Goal: Task Accomplishment & Management: Complete application form

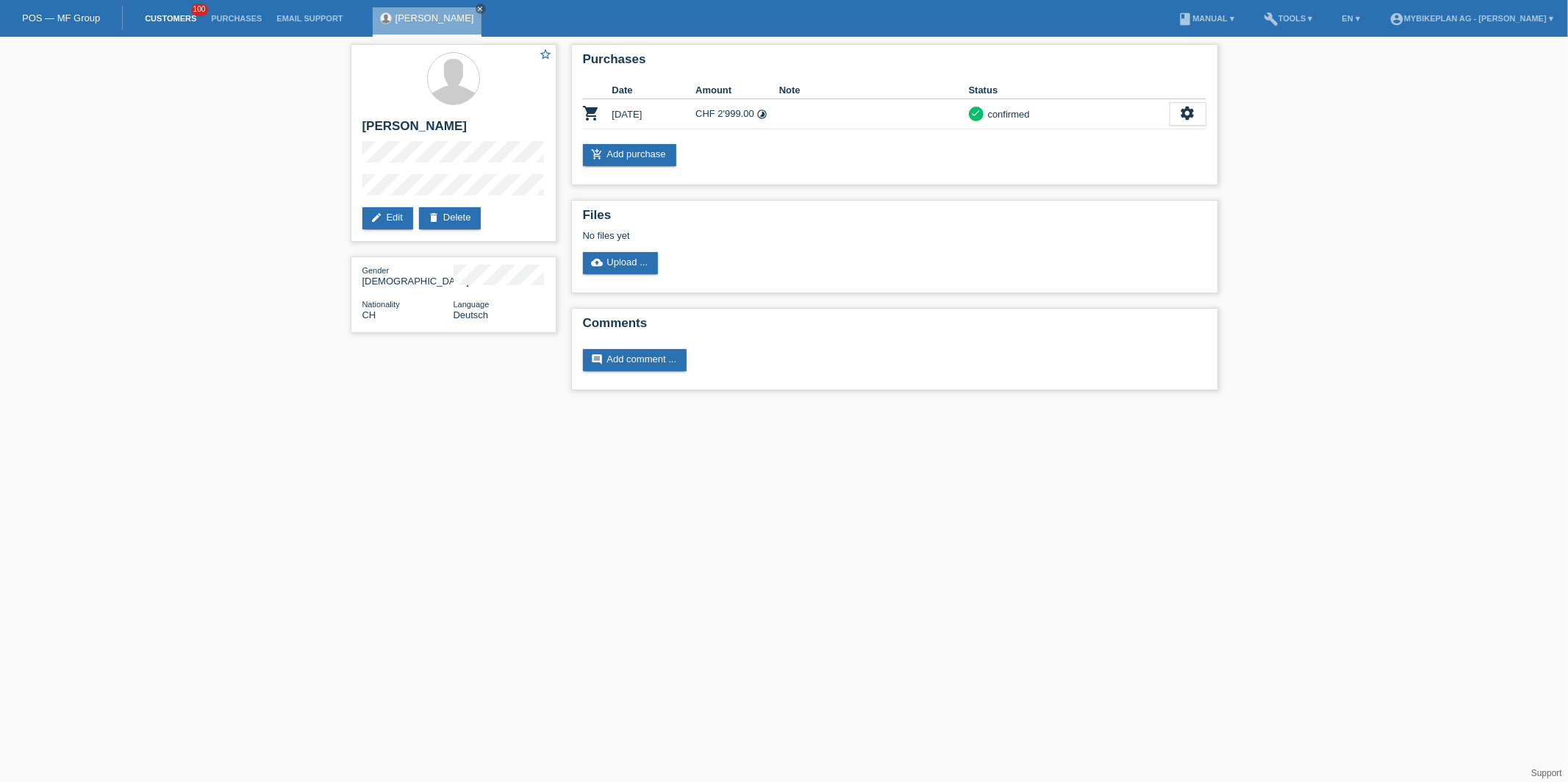
click at [184, 17] on link "Customers" at bounding box center [170, 18] width 66 height 9
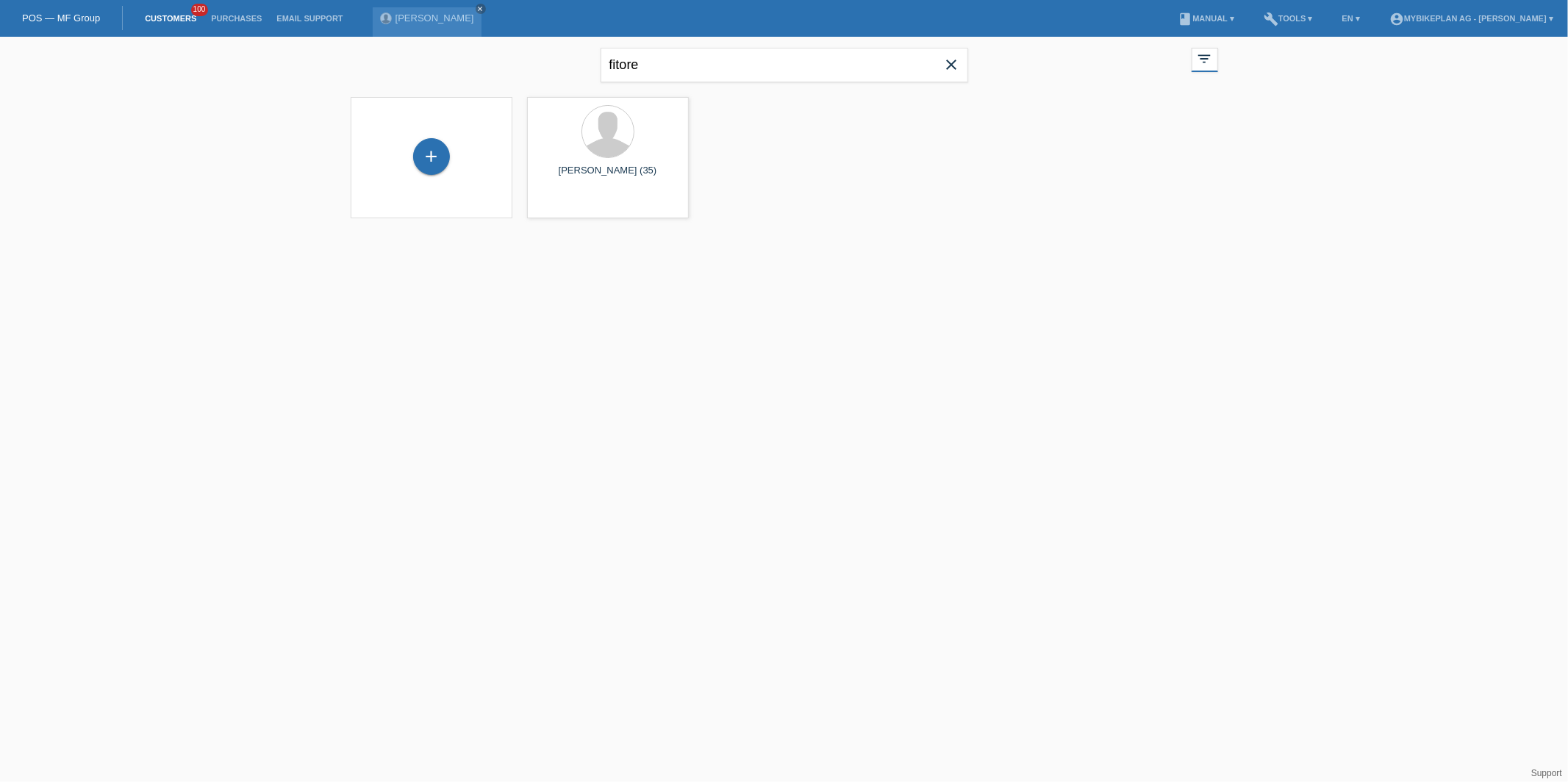
click at [946, 62] on icon "close" at bounding box center [952, 64] width 17 height 17
click at [437, 156] on div "+" at bounding box center [431, 156] width 36 height 36
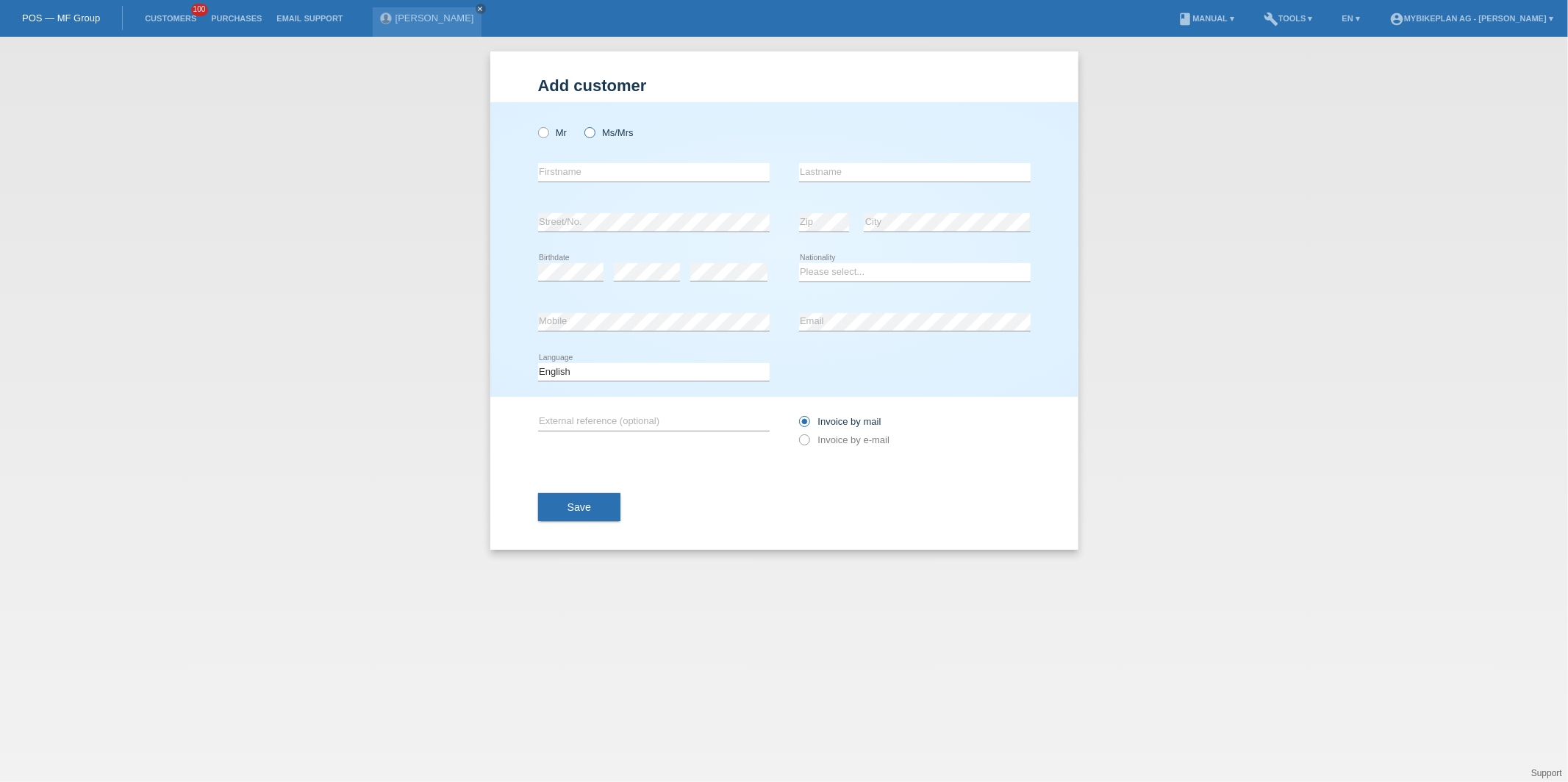
click at [585, 130] on input "Ms/Mrs" at bounding box center [589, 132] width 10 height 10
radio input "true"
click at [582, 125] on icon at bounding box center [582, 125] width 0 height 0
click at [589, 132] on input "Ms/Mrs" at bounding box center [589, 132] width 10 height 10
click at [594, 173] on input "text" at bounding box center [654, 172] width 231 height 18
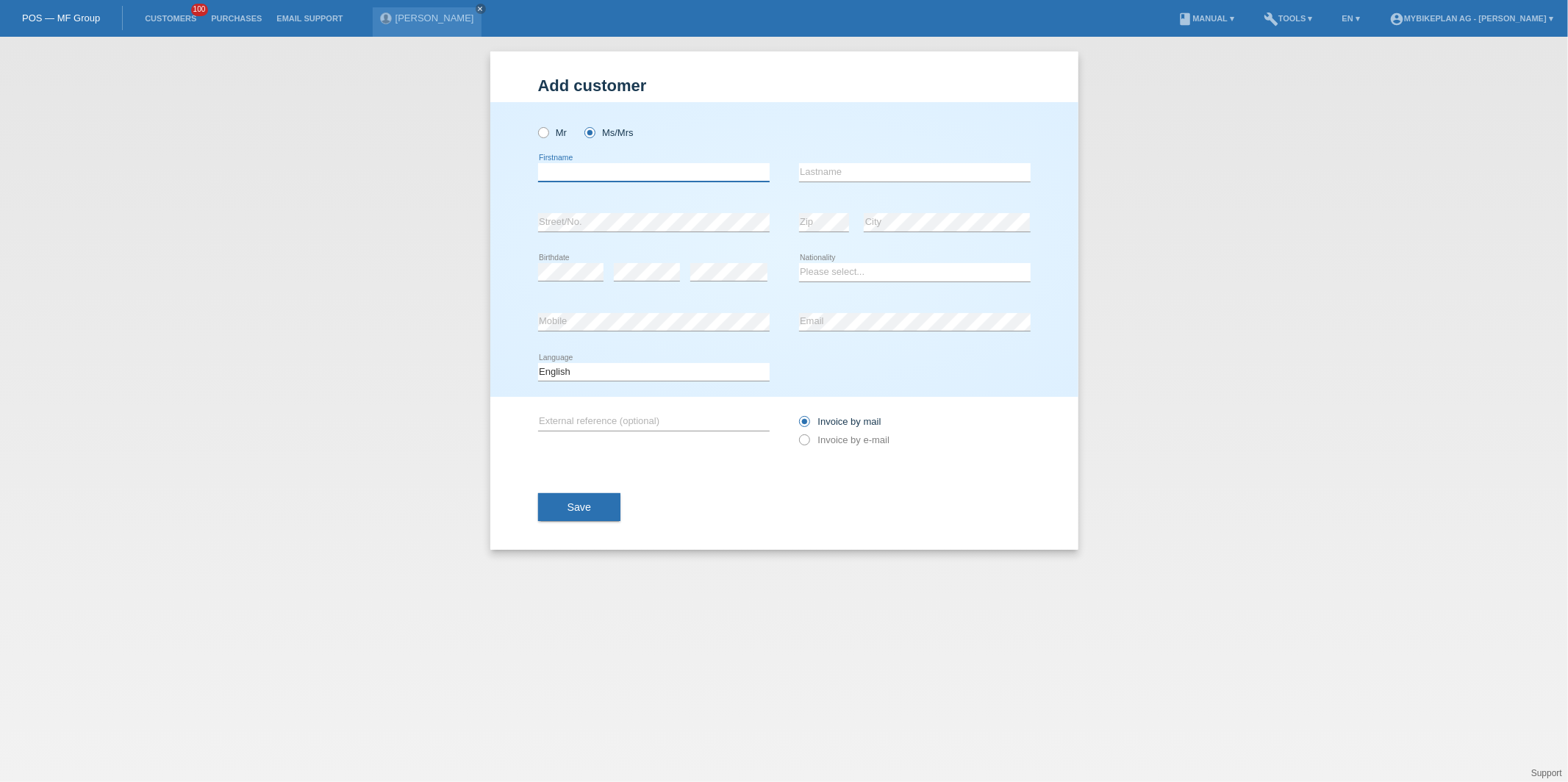
paste input "[PERSON_NAME]"
drag, startPoint x: 573, startPoint y: 174, endPoint x: 747, endPoint y: 174, distance: 174.0
click at [747, 174] on input "[PERSON_NAME]" at bounding box center [654, 172] width 231 height 18
type input "Eveline"
paste input "[PERSON_NAME] de la Rosa"
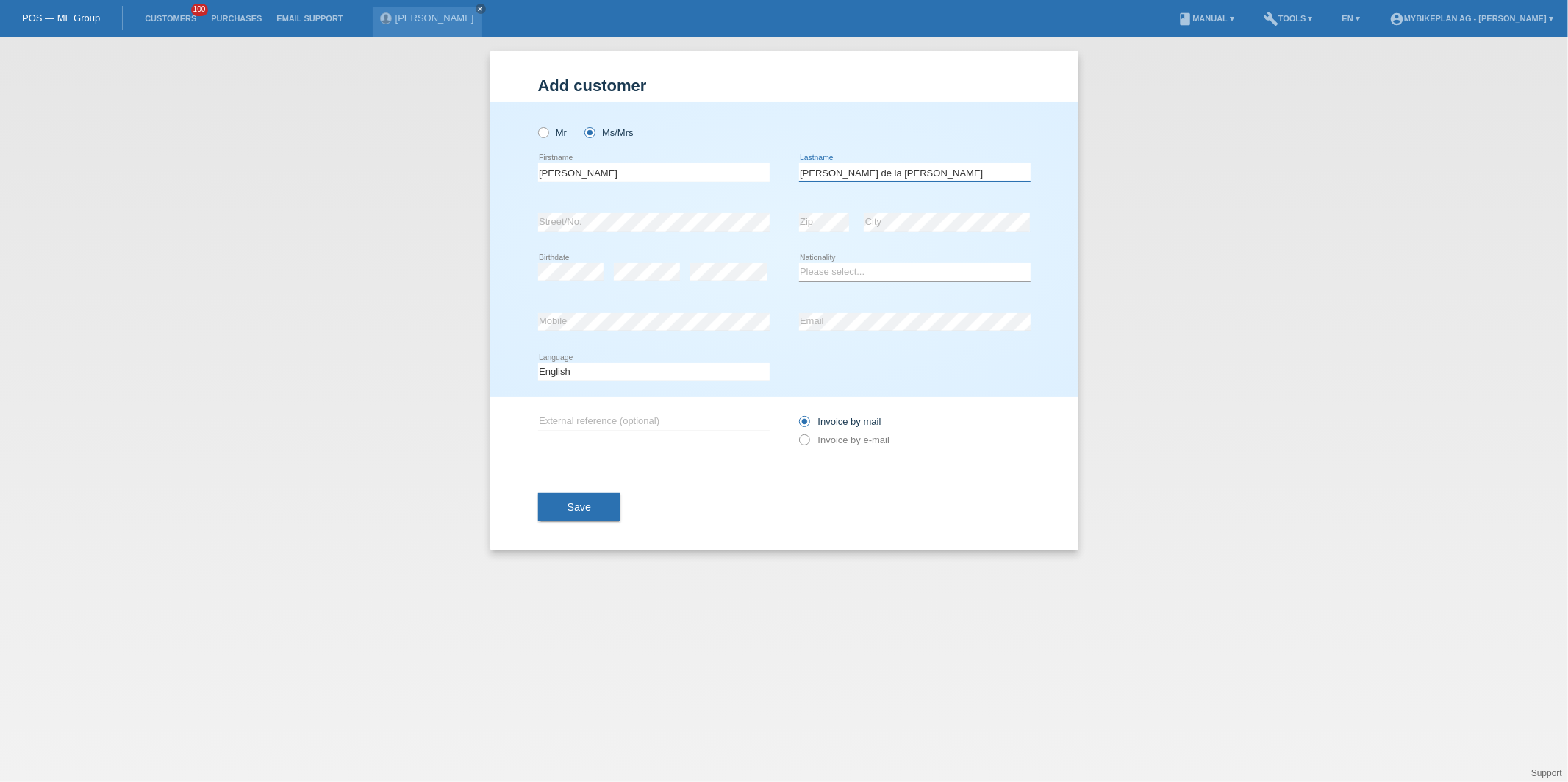
type input "[PERSON_NAME] de la Rosa"
select select "CH"
click at [581, 378] on select "Deutsch Français Italiano English" at bounding box center [654, 372] width 231 height 17
select select "de"
click at [538, 363] on select "Deutsch Français Italiano English" at bounding box center [654, 372] width 231 height 17
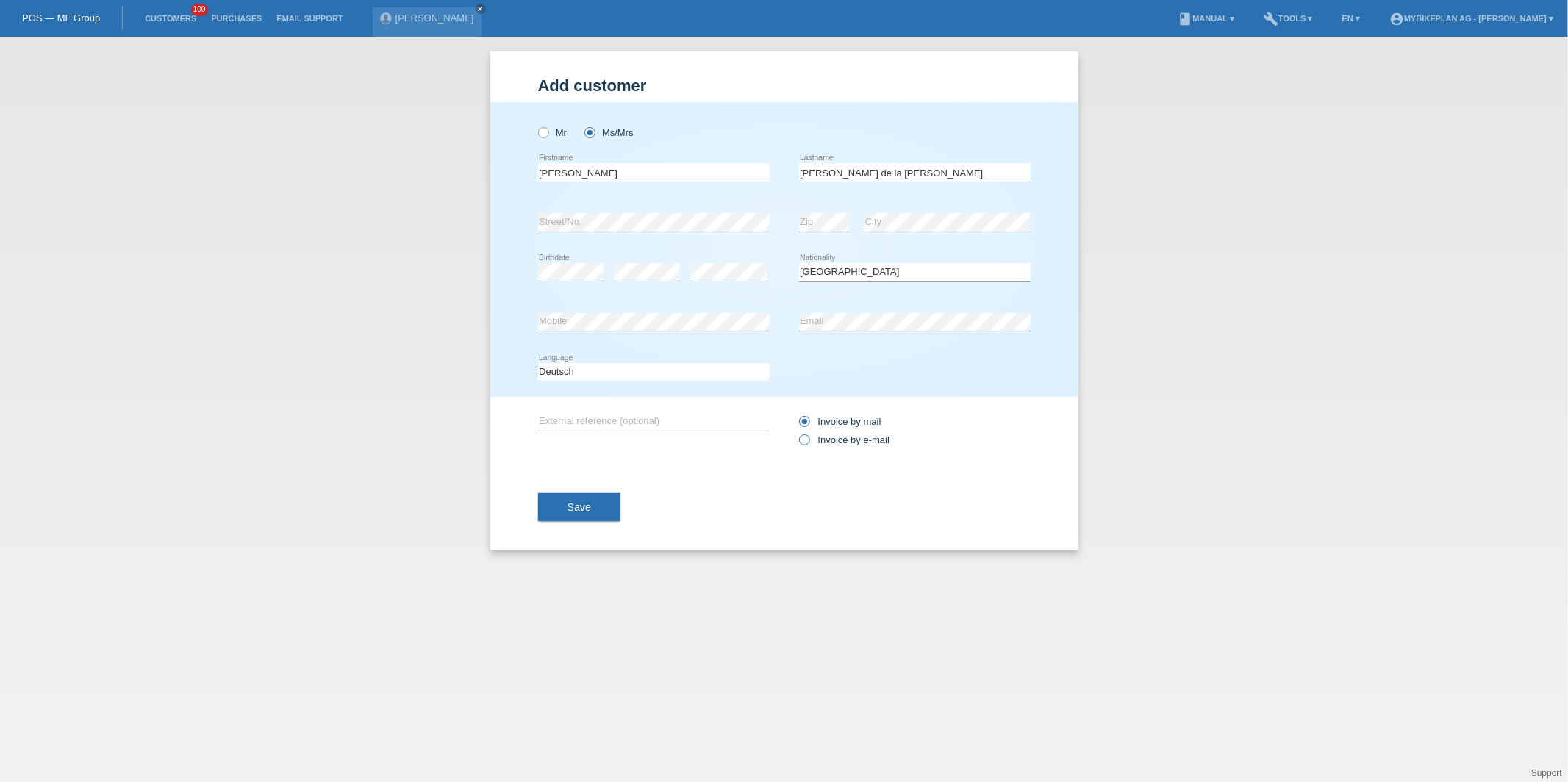
click at [816, 438] on label "Invoice by e-mail" at bounding box center [845, 440] width 91 height 11
click at [808, 438] on input "Invoice by e-mail" at bounding box center [804, 444] width 10 height 18
radio input "true"
click at [522, 509] on div "Add customer Add customer Add customer Mr Ms/Mrs Eveline error C" at bounding box center [785, 300] width 588 height 498
click at [572, 510] on span "Save" at bounding box center [579, 507] width 24 height 12
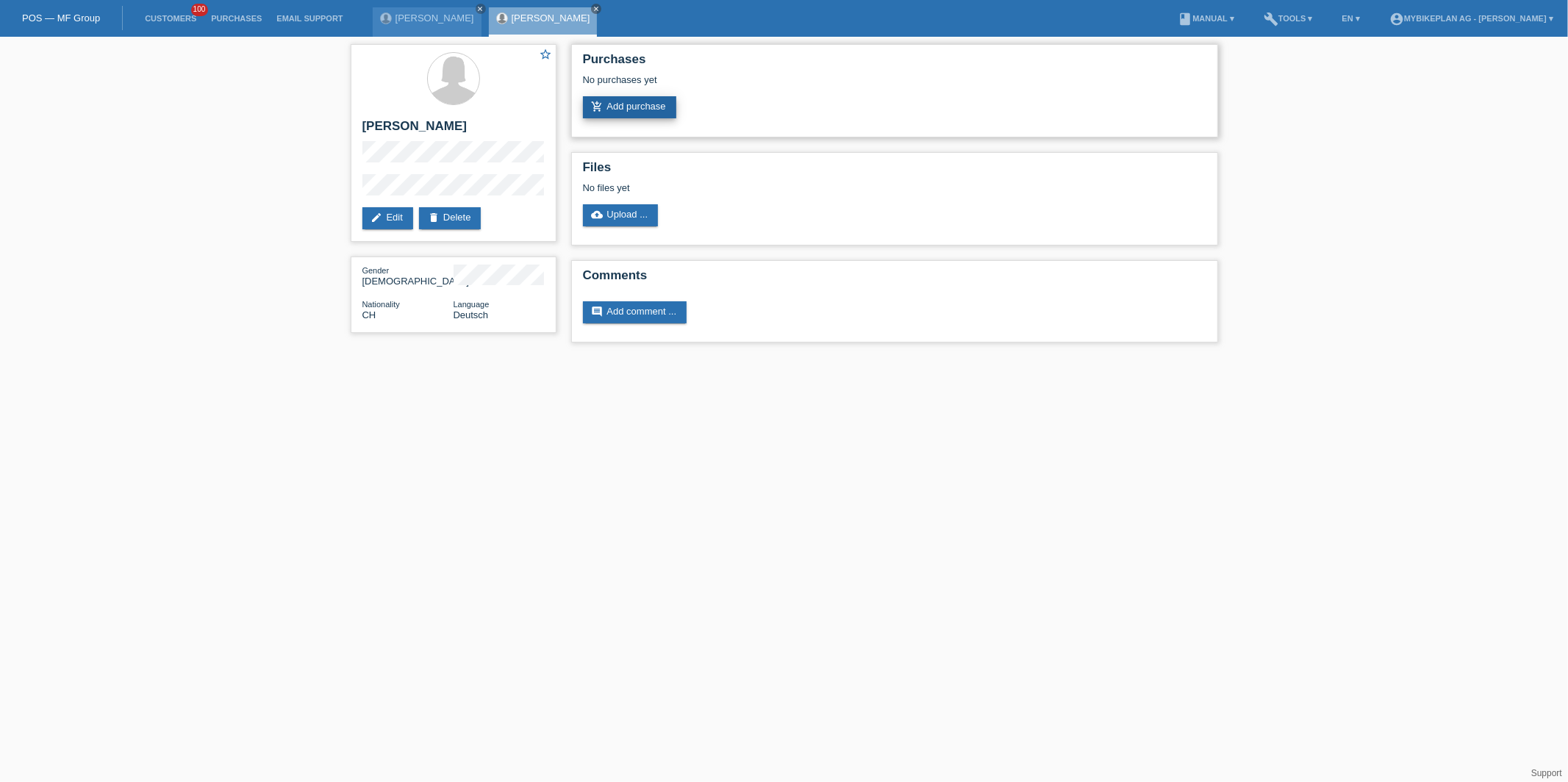
click at [652, 107] on link "add_shopping_cart Add purchase" at bounding box center [629, 107] width 93 height 22
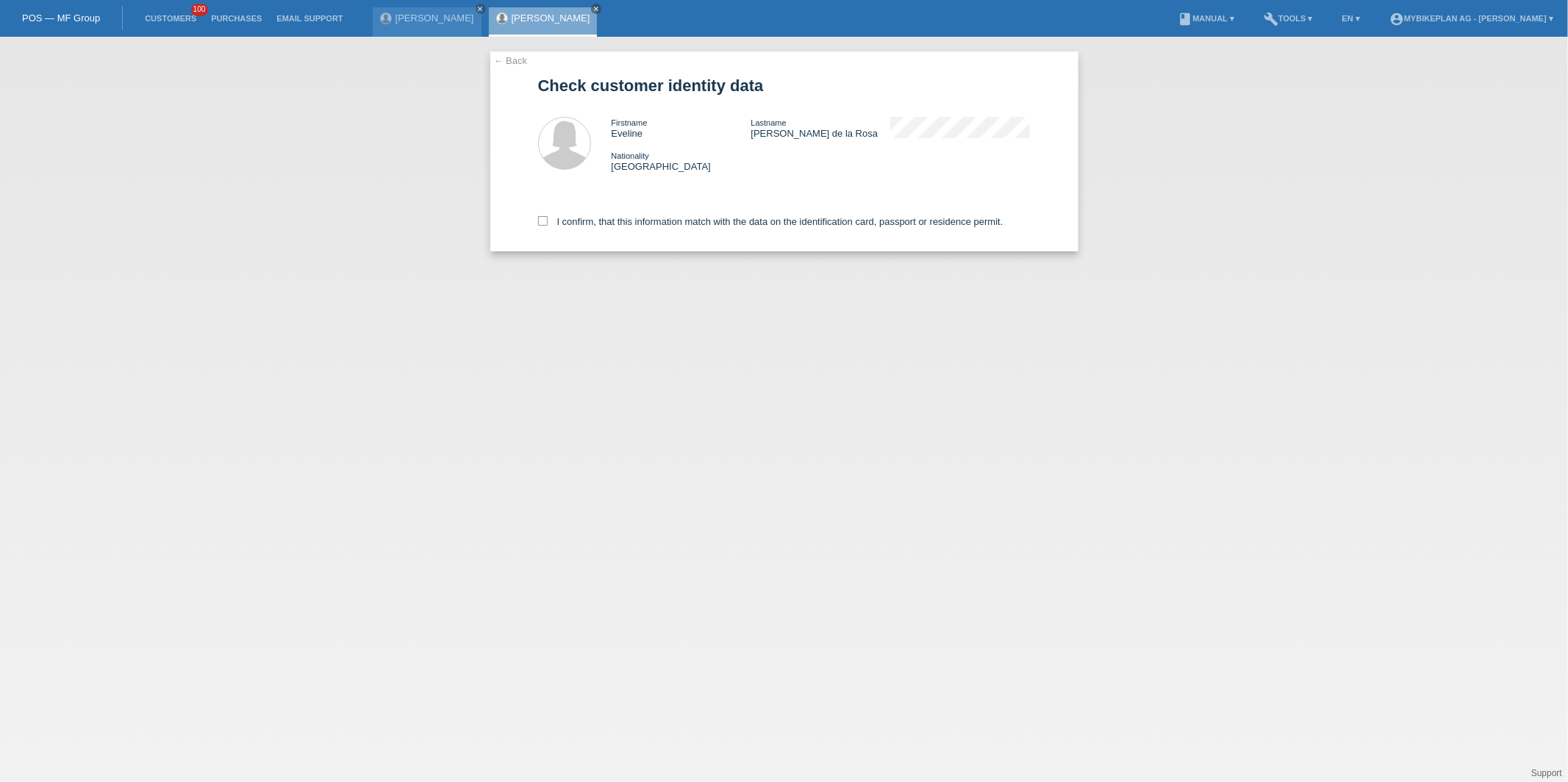
click at [592, 241] on div "I confirm, that this information match with the data on the identification card…" at bounding box center [785, 218] width 493 height 64
click at [593, 221] on label "I confirm, that this information match with the data on the identification card…" at bounding box center [771, 221] width 466 height 11
click at [547, 221] on input "I confirm, that this information match with the data on the identification card…" at bounding box center [543, 221] width 10 height 10
checkbox input "true"
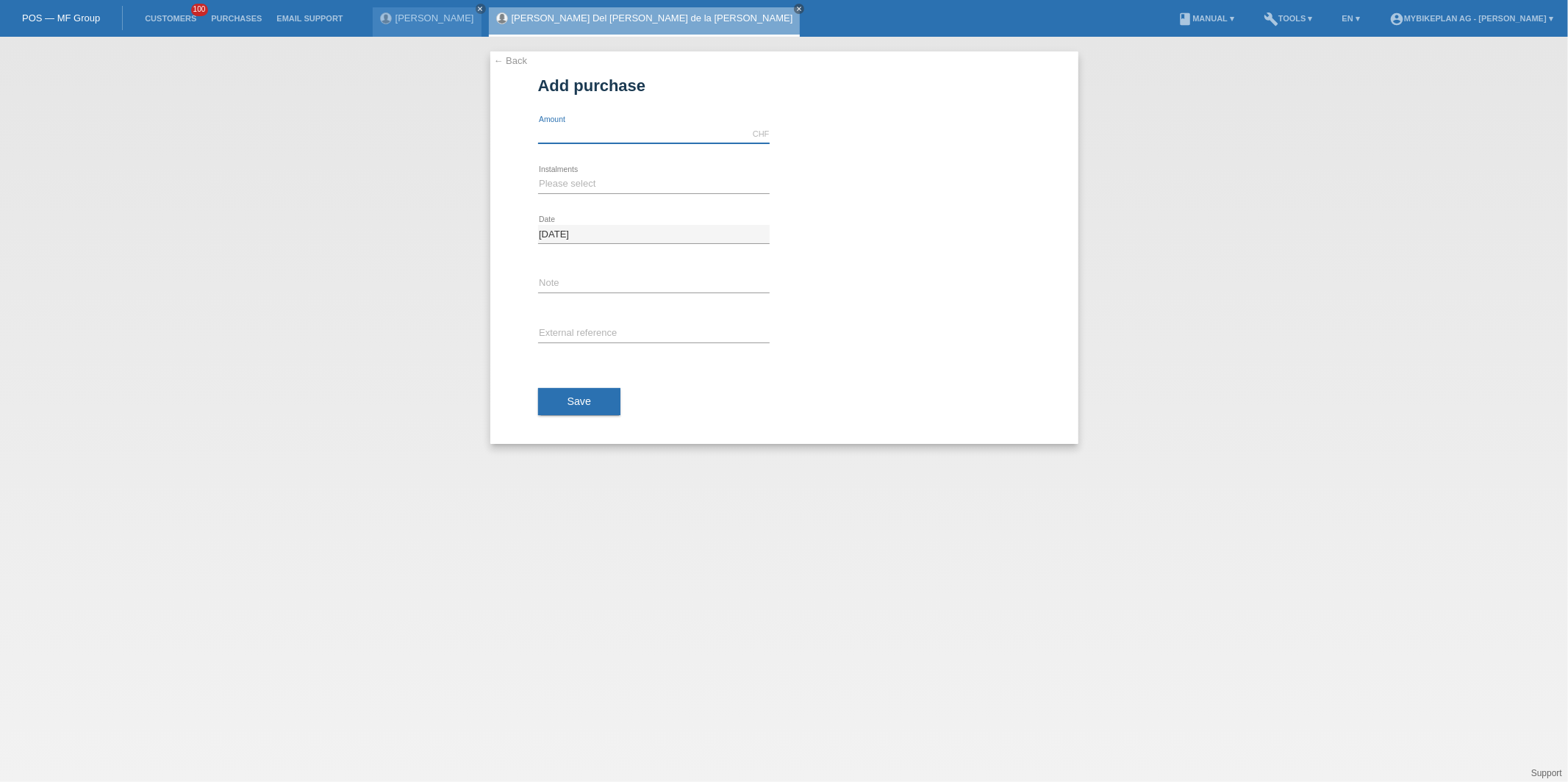
click at [588, 125] on input "text" at bounding box center [654, 134] width 231 height 18
type input "15000.00"
click at [604, 195] on div "Please select 6 instalments 12 instalments 18 instalments 24 instalments 36 ins…" at bounding box center [654, 184] width 231 height 50
click at [604, 193] on icon at bounding box center [654, 193] width 231 height 1
click at [594, 183] on select "Please select 6 instalments 12 instalments 18 instalments 24 instalments 36 ins…" at bounding box center [654, 184] width 231 height 17
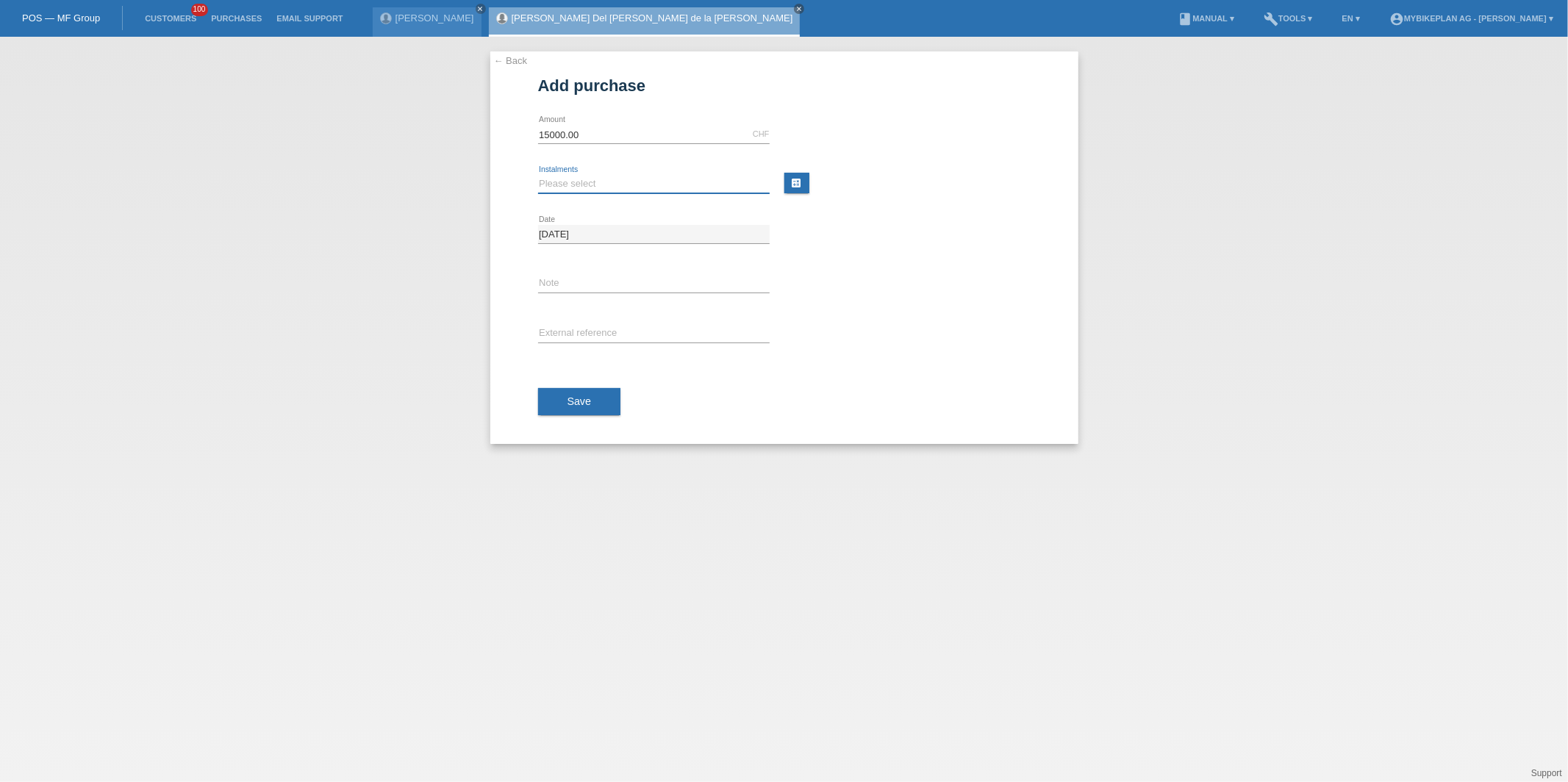
select select "488"
click at [538, 175] on select "Please select 6 instalments 12 instalments 18 instalments 24 instalments 36 ins…" at bounding box center [654, 184] width 231 height 17
click at [569, 400] on span "Save" at bounding box center [579, 402] width 24 height 12
